Goal: Find specific page/section: Find specific page/section

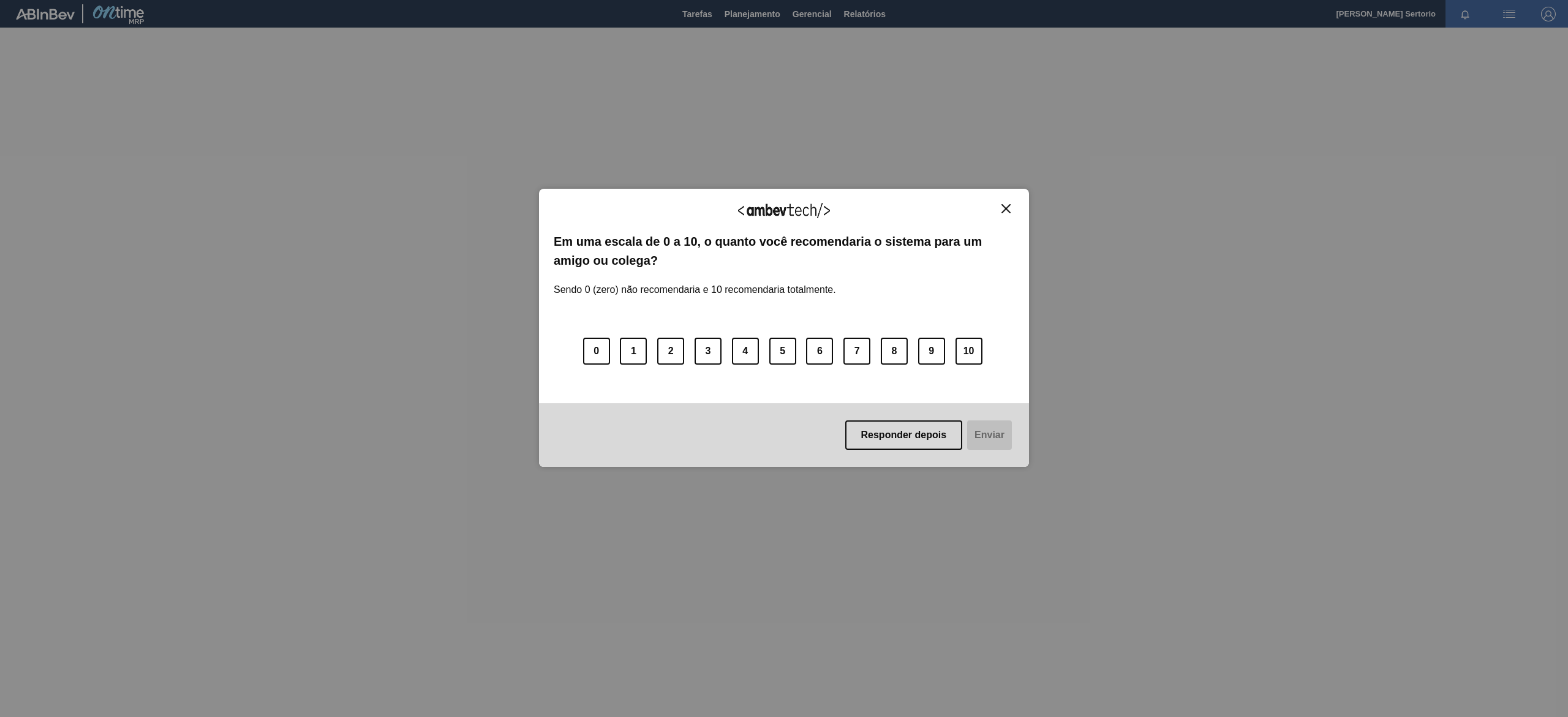
drag, startPoint x: 1007, startPoint y: 211, endPoint x: 1135, endPoint y: 132, distance: 150.4
click at [784, 211] on img "Close" at bounding box center [1005, 208] width 9 height 9
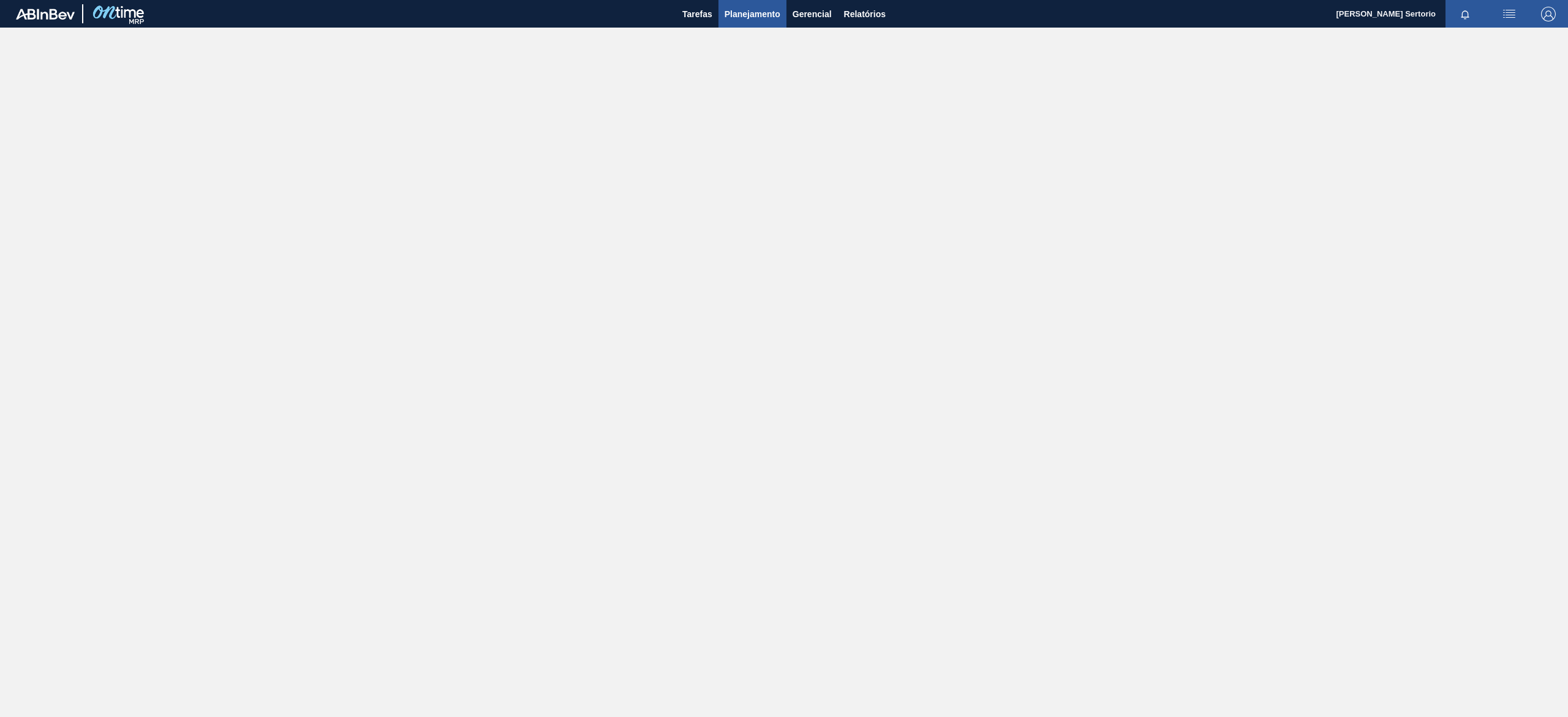
click at [766, 16] on span "Planejamento" at bounding box center [752, 14] width 56 height 15
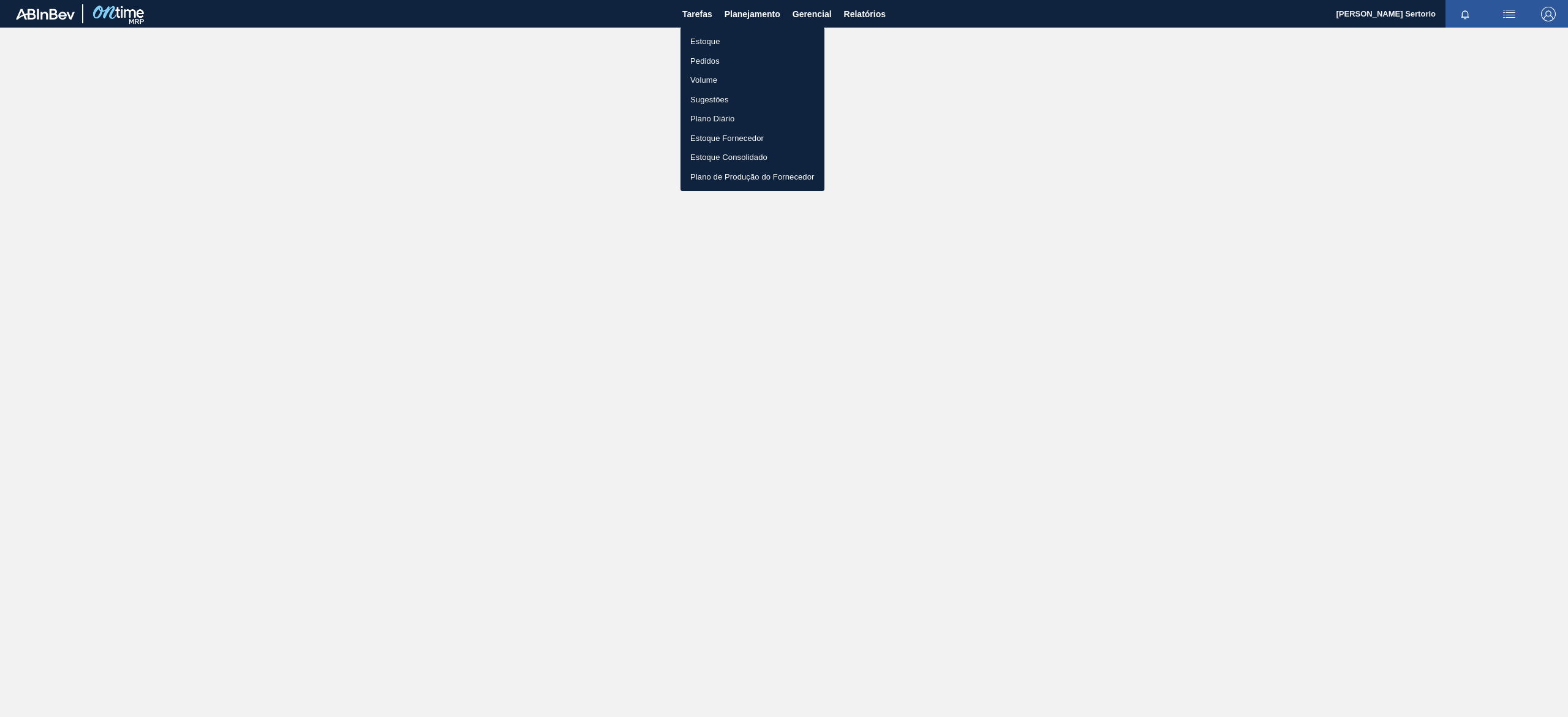
click at [723, 112] on li "Plano Diário" at bounding box center [752, 119] width 143 height 20
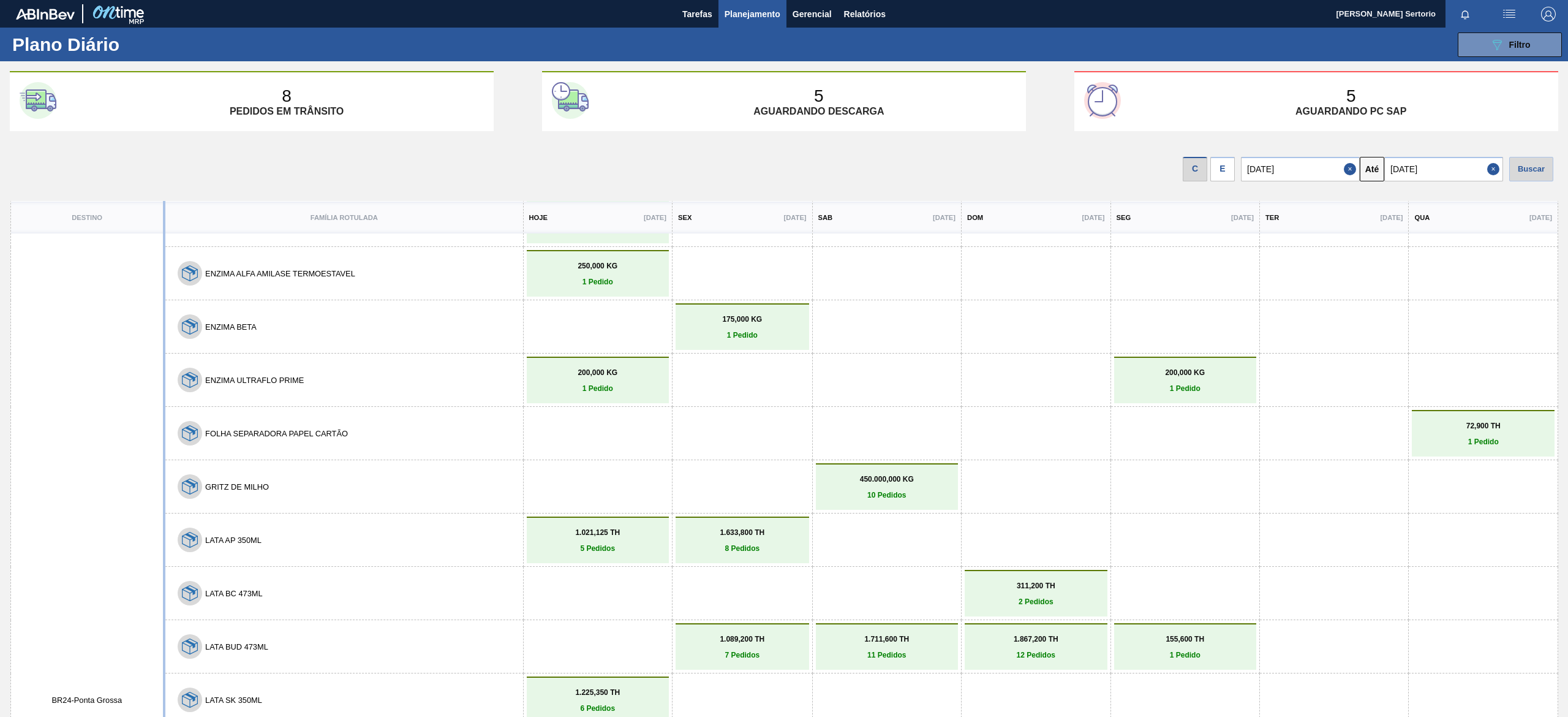
scroll to position [74, 0]
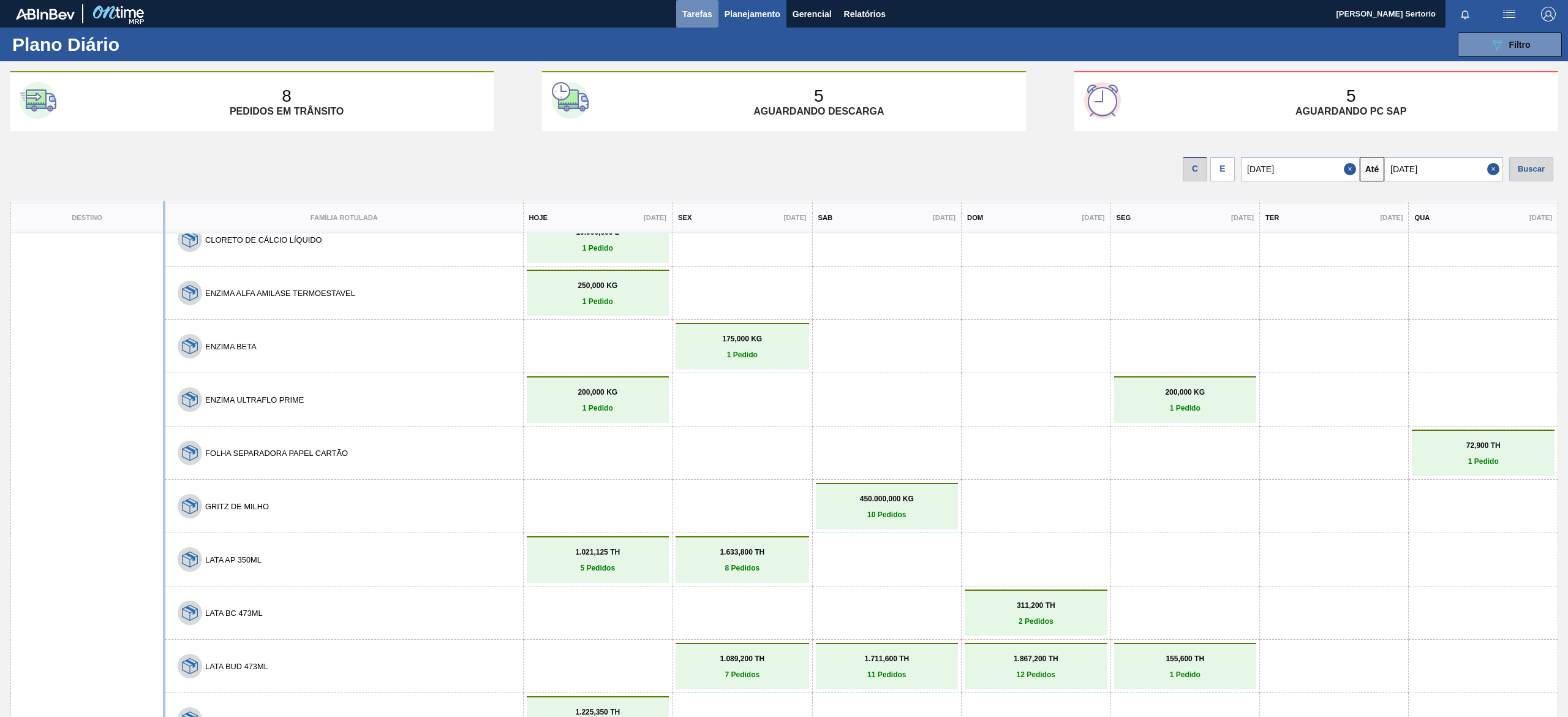
click at [693, 12] on span "Tarefas" at bounding box center [697, 14] width 30 height 15
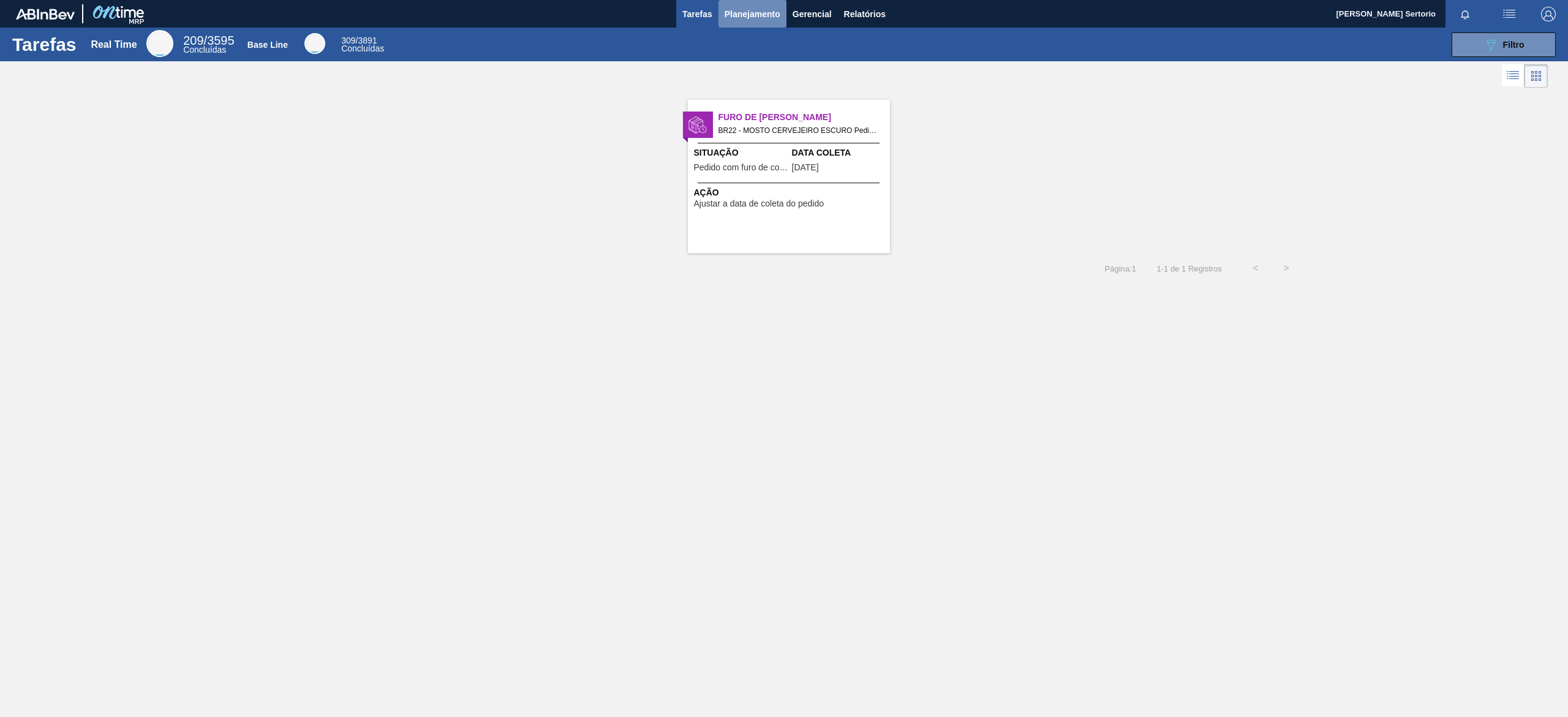
click at [738, 15] on span "Planejamento" at bounding box center [752, 14] width 56 height 15
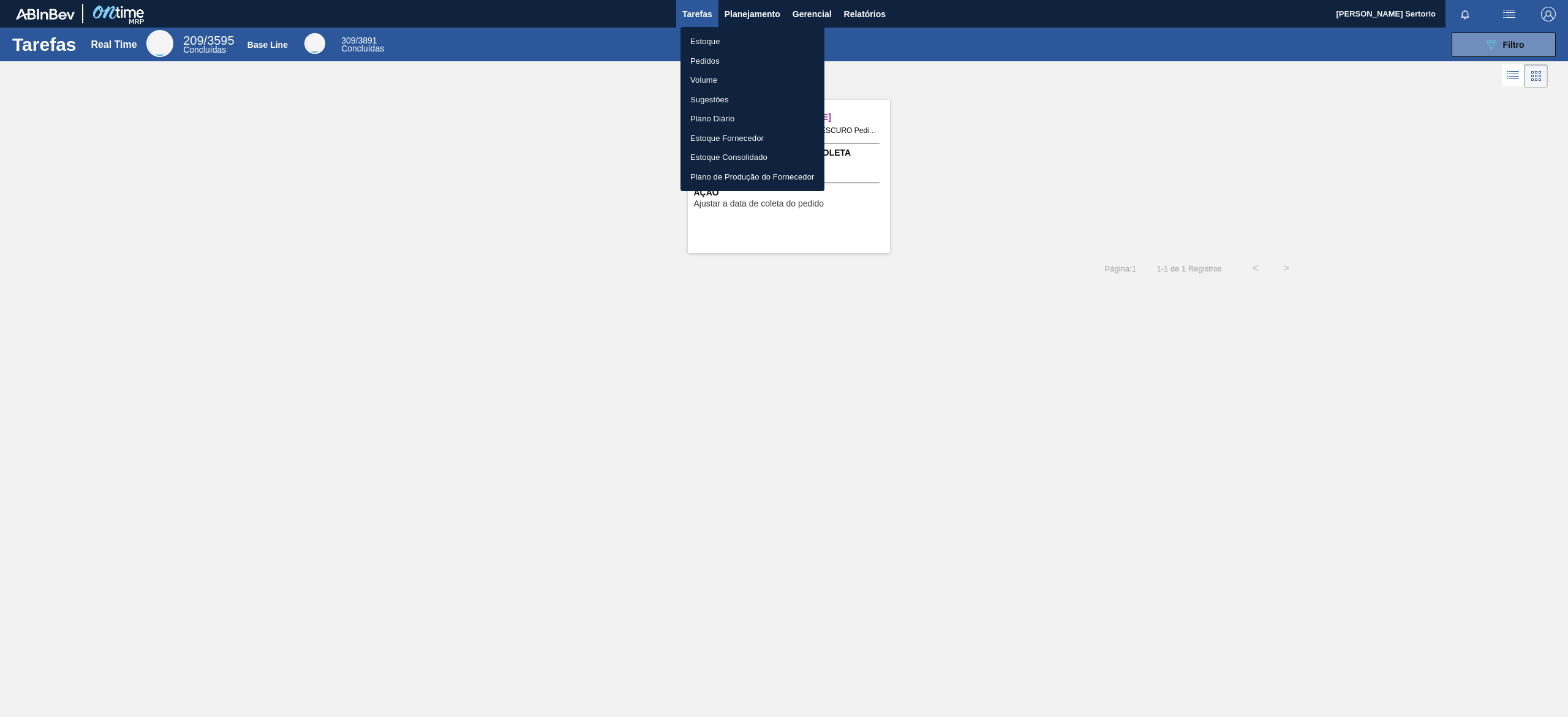
click at [784, 9] on div at bounding box center [784, 358] width 1568 height 717
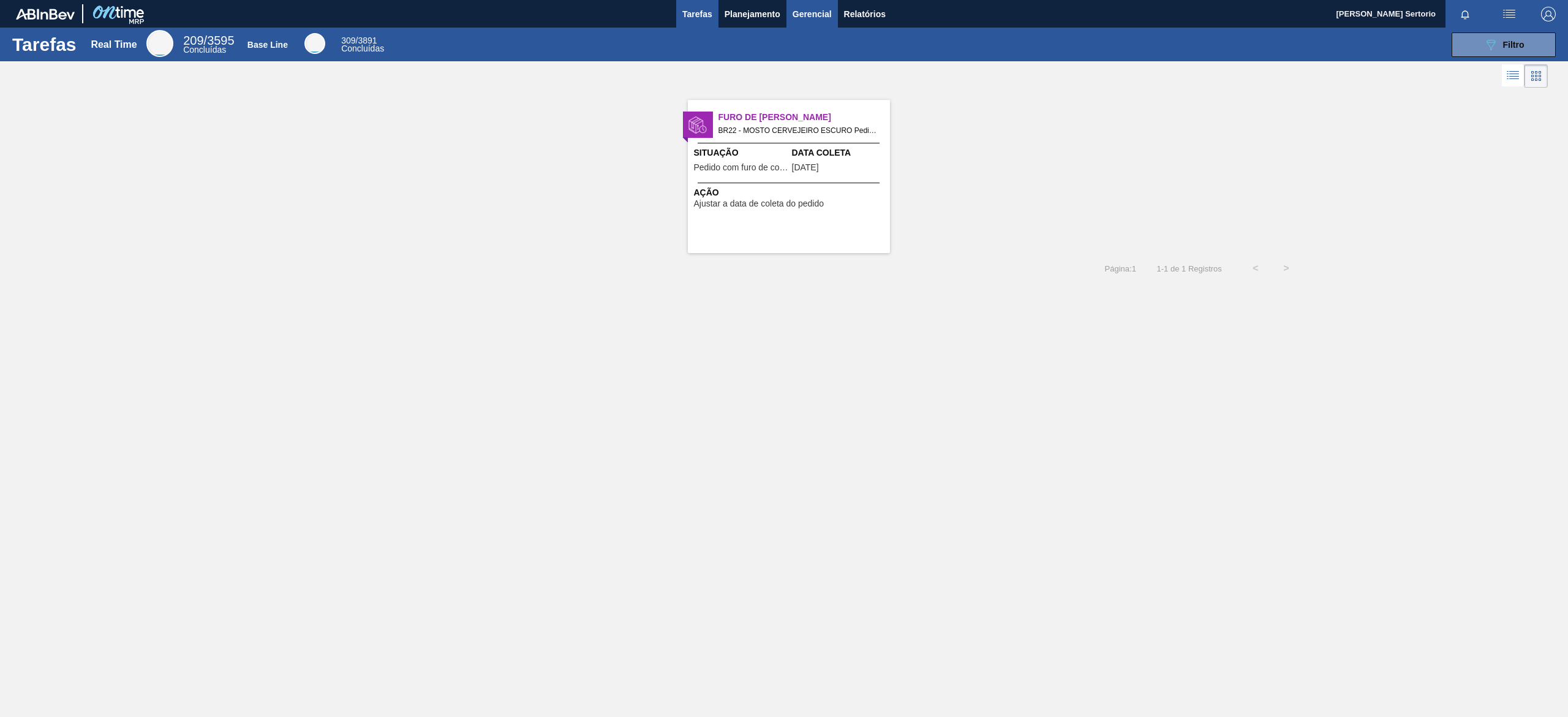
click at [784, 9] on span "Gerencial" at bounding box center [812, 14] width 40 height 15
click at [784, 14] on div at bounding box center [784, 358] width 1568 height 717
click at [784, 0] on body "Tarefas Planejamento Gerencial Relatórios [PERSON_NAME] Sertorio Marcar todas c…" at bounding box center [784, 0] width 1568 height 0
click at [723, 12] on button "Planejamento" at bounding box center [752, 14] width 68 height 28
